Goal: Task Accomplishment & Management: Manage account settings

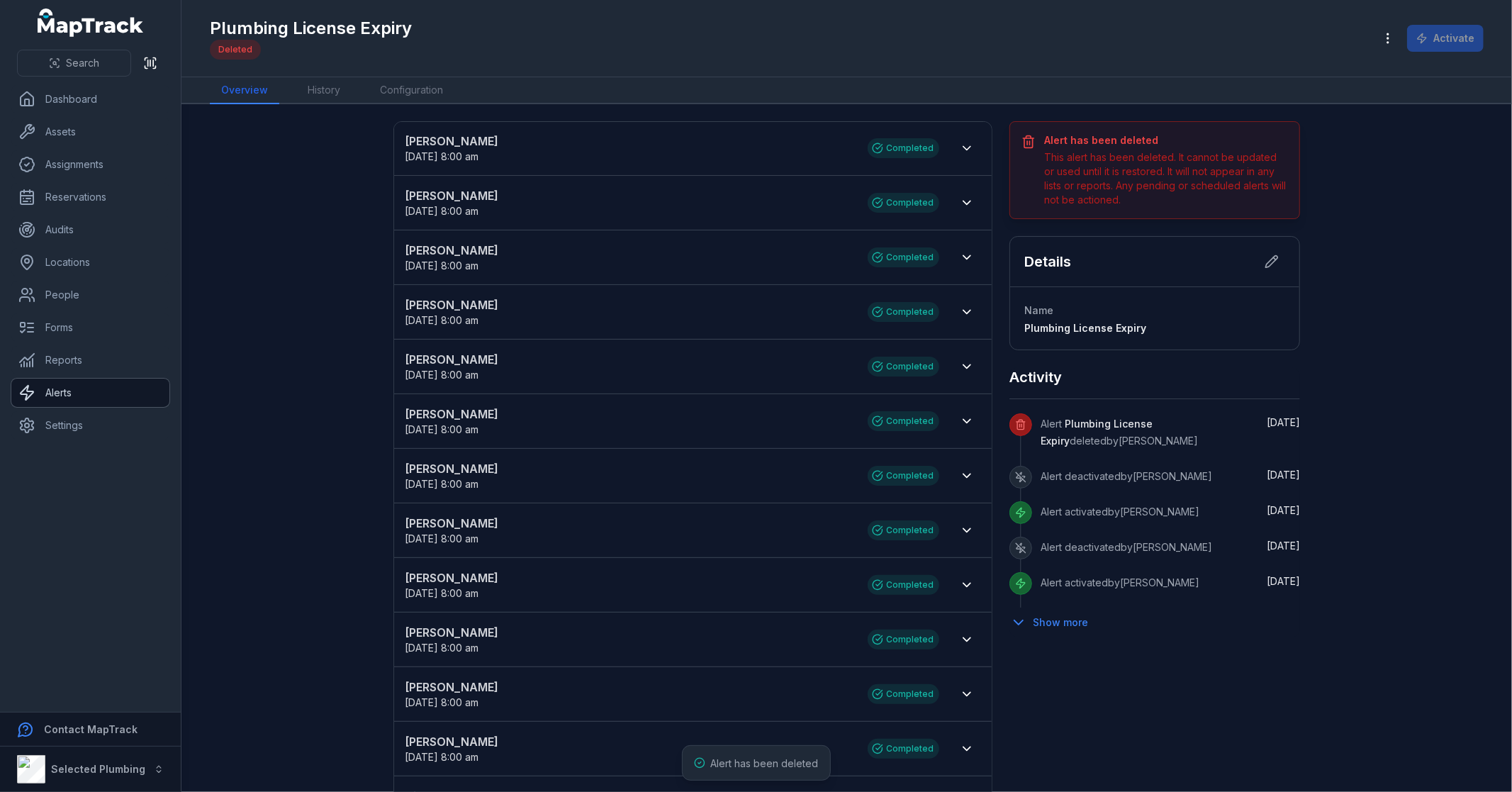
drag, startPoint x: 0, startPoint y: 0, endPoint x: 57, endPoint y: 392, distance: 396.1
click at [55, 392] on link "Alerts" at bounding box center [90, 392] width 158 height 28
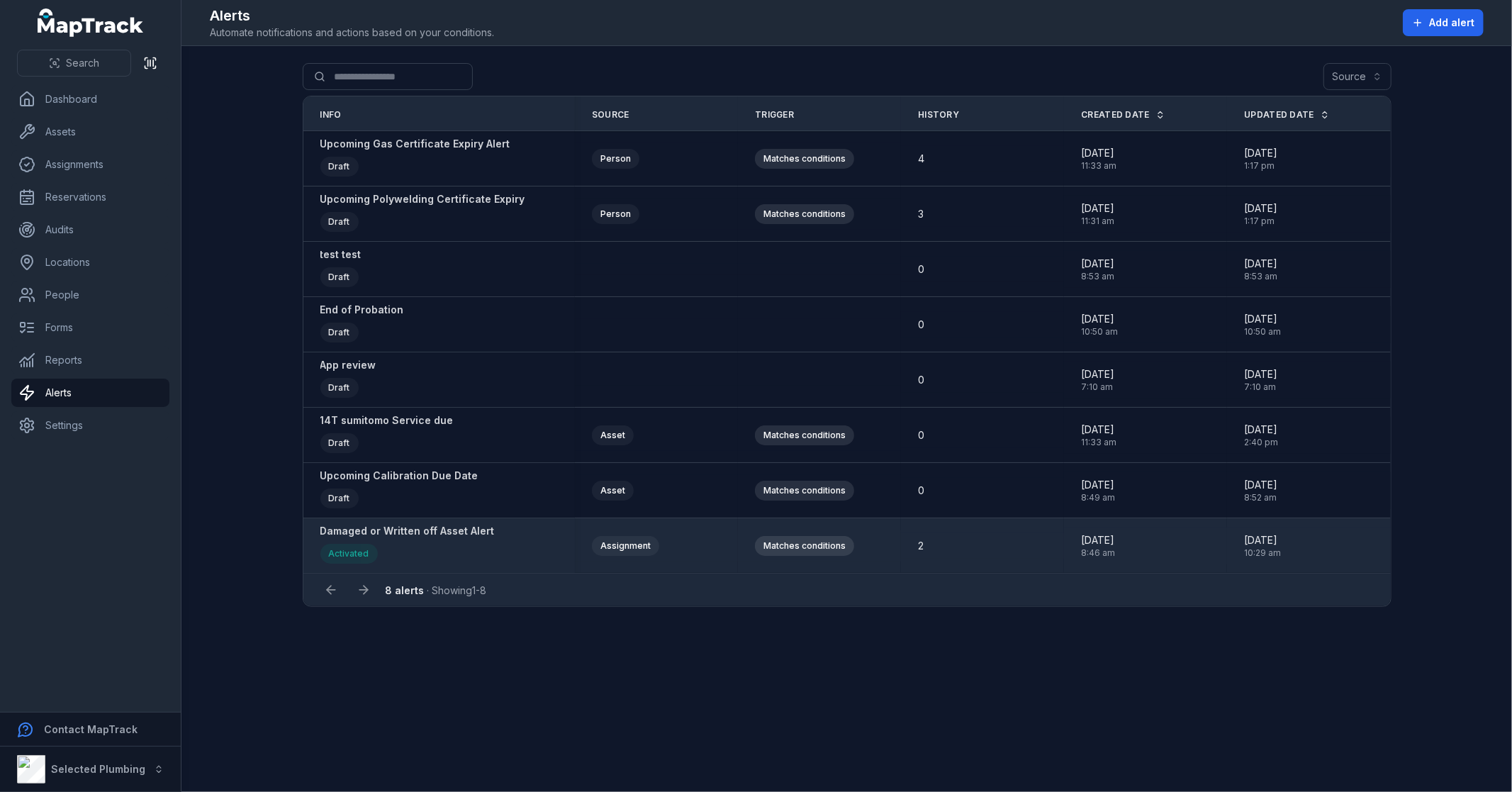
click at [384, 536] on strong "Damaged or Written off Asset Alert" at bounding box center [408, 531] width 174 height 14
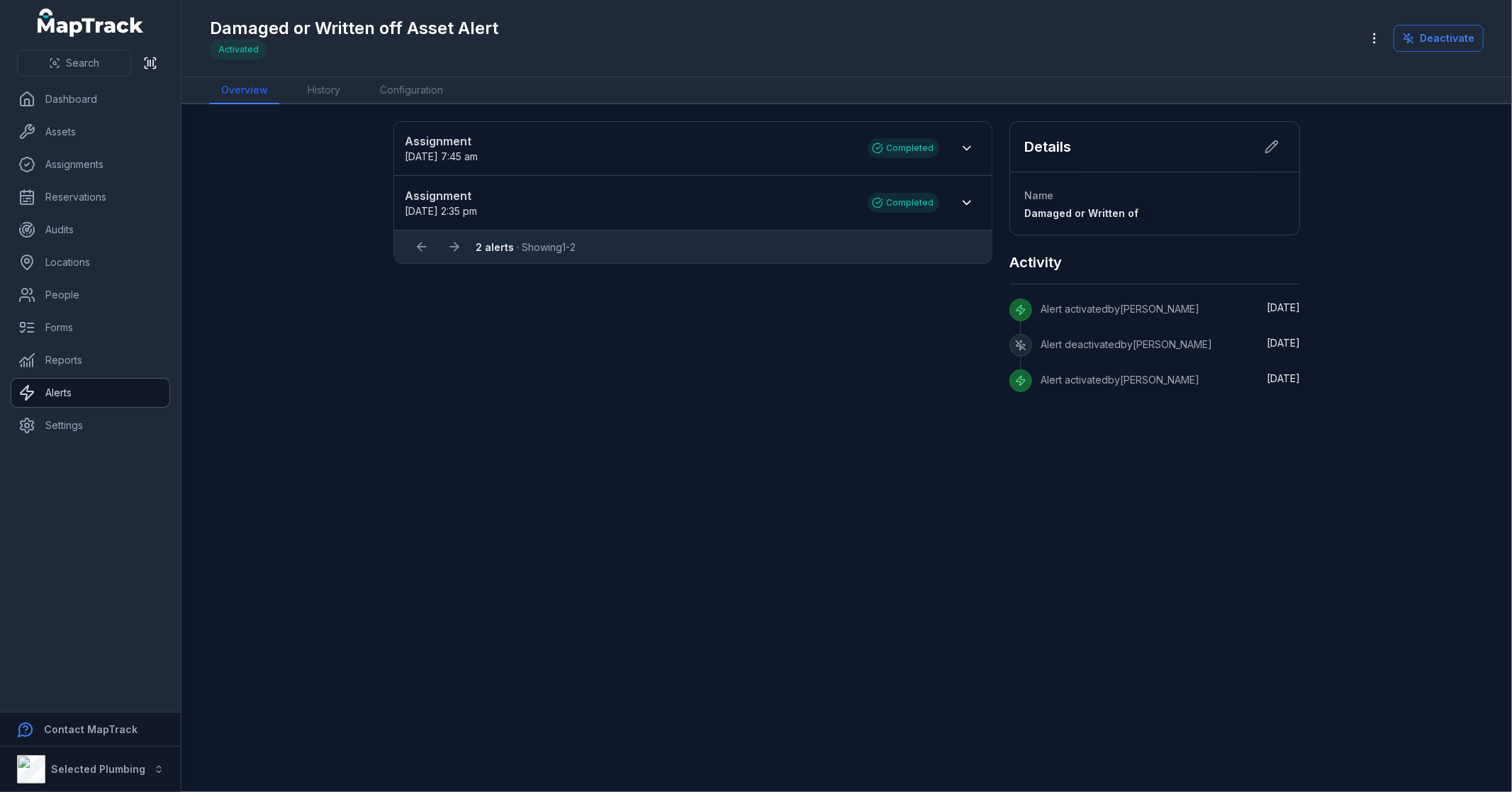
click at [65, 387] on link "Alerts" at bounding box center [90, 392] width 158 height 28
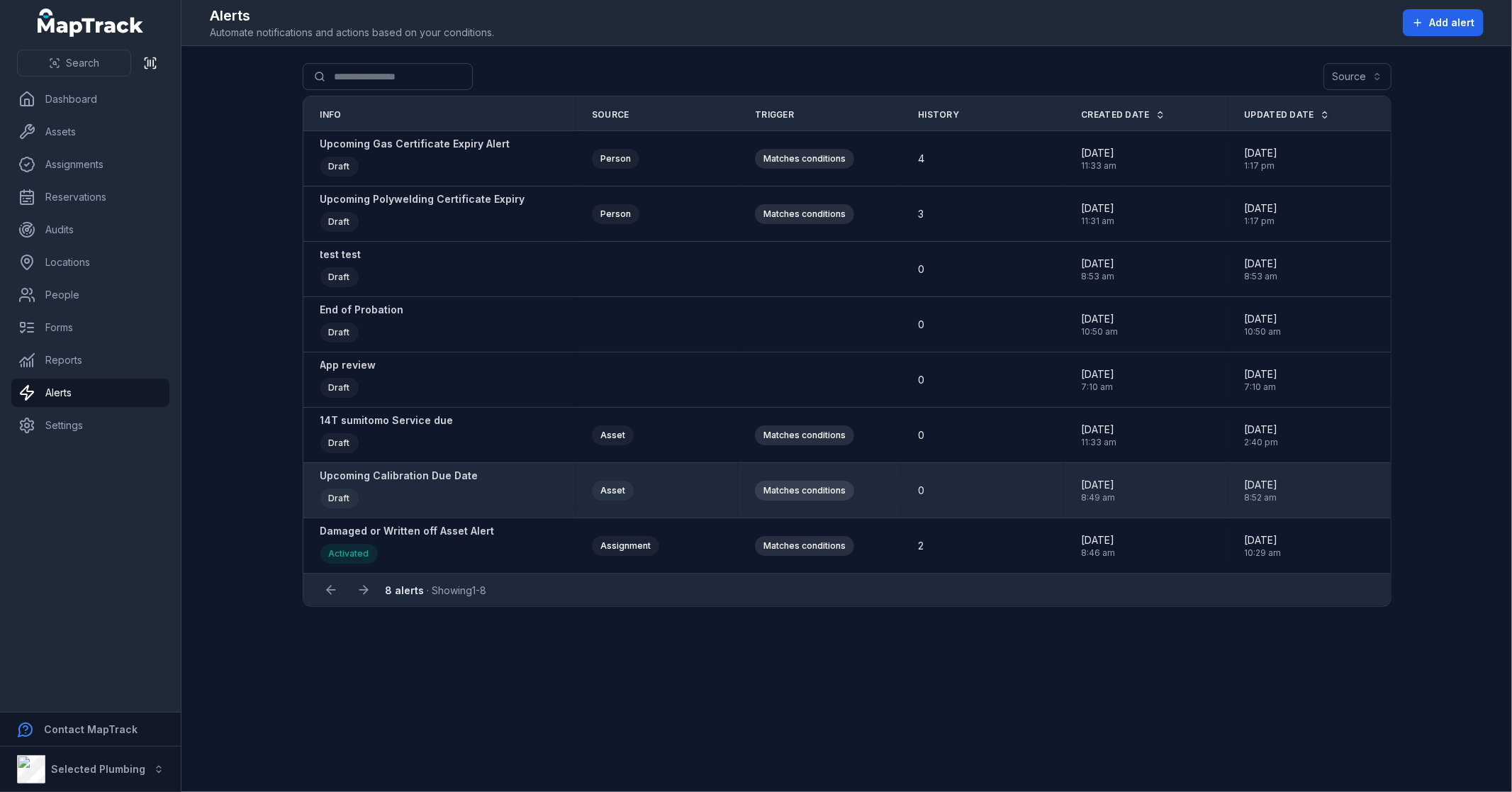
click at [407, 481] on strong "Upcoming Calibration Due Date" at bounding box center [399, 476] width 158 height 14
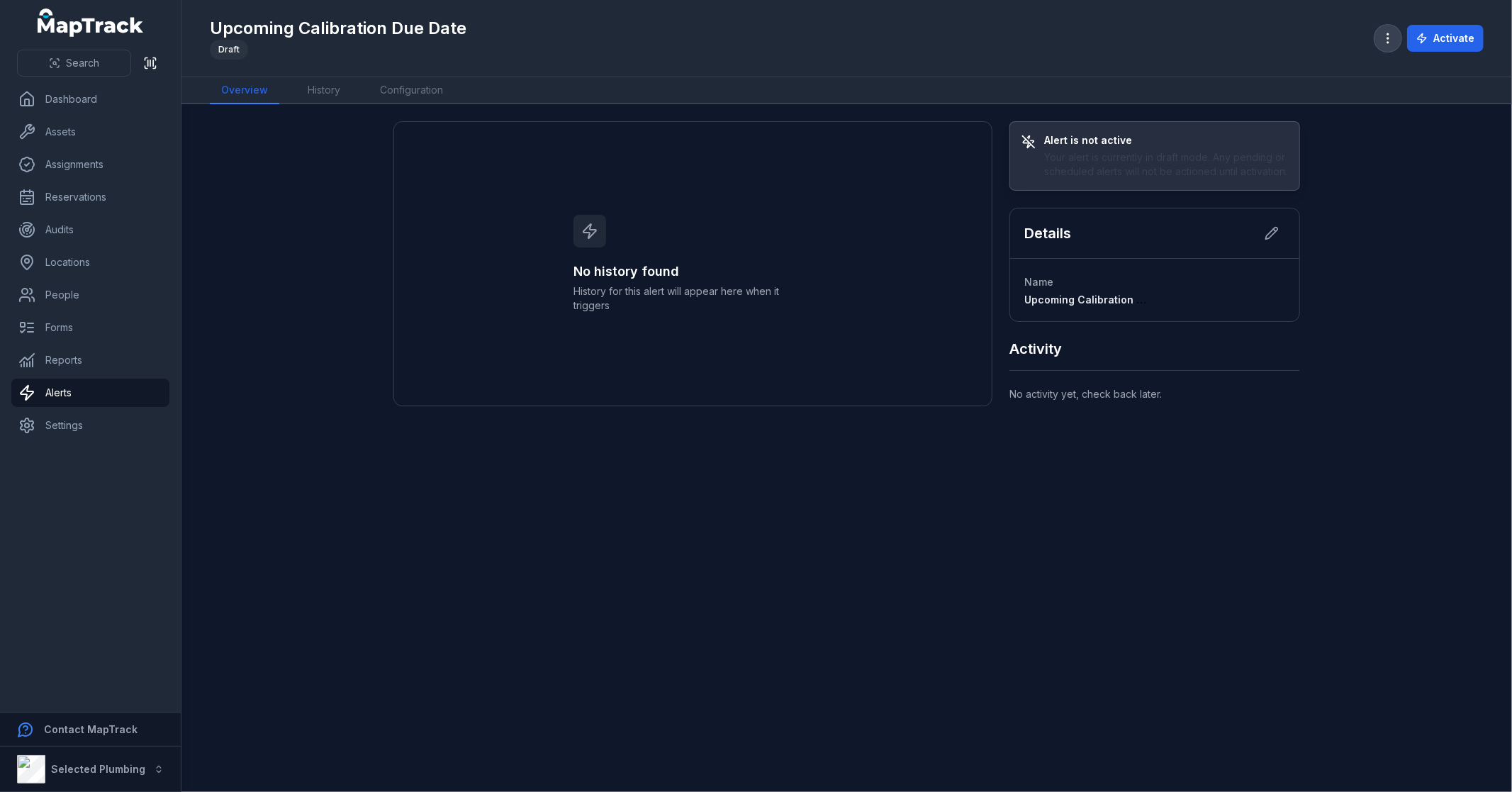
click at [1383, 34] on icon "button" at bounding box center [1388, 38] width 14 height 14
click at [1322, 130] on div "Delete alert" at bounding box center [1317, 128] width 158 height 26
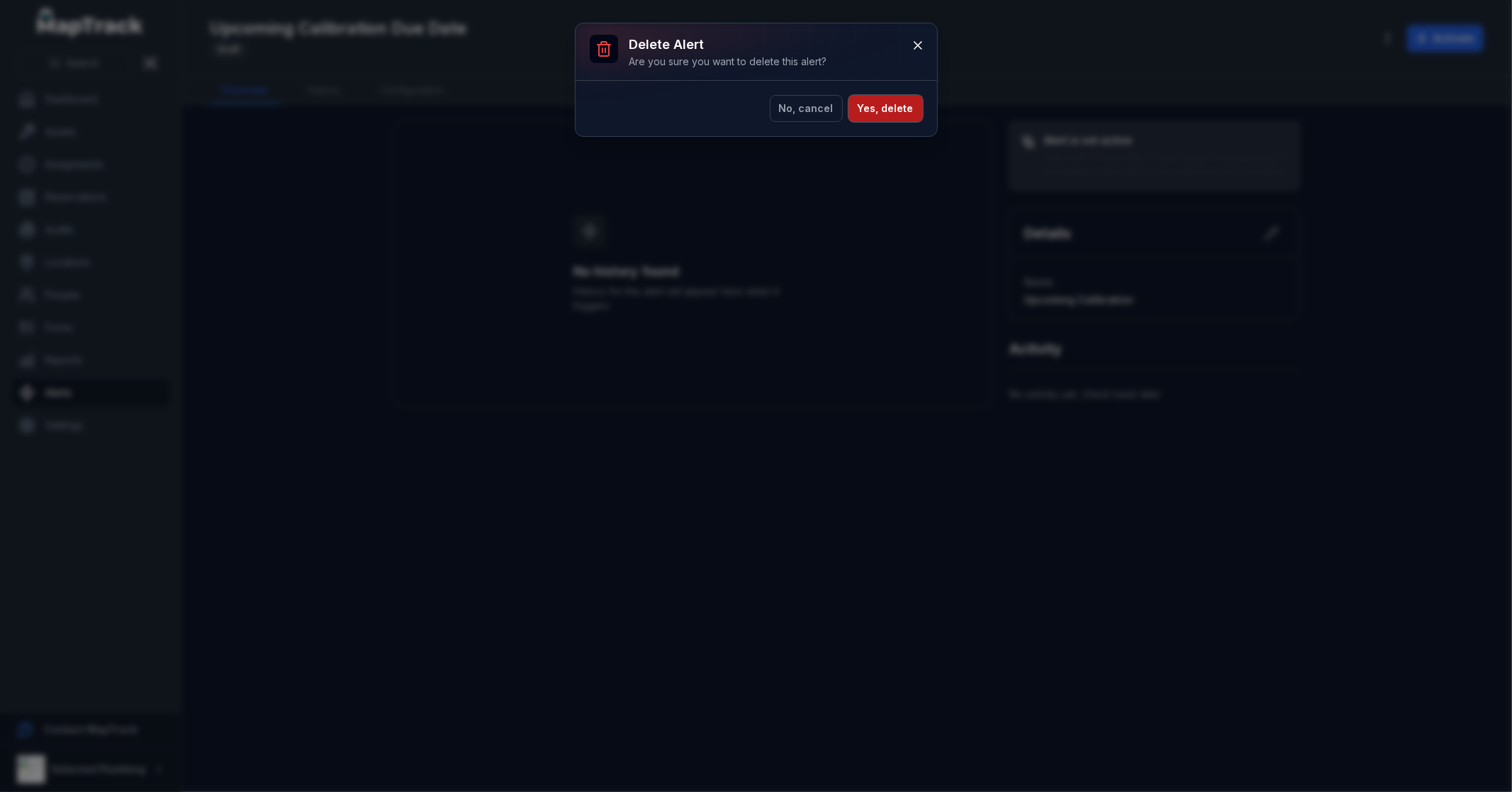
click at [902, 110] on button "Yes, delete" at bounding box center [886, 108] width 74 height 27
